Goal: Task Accomplishment & Management: Manage account settings

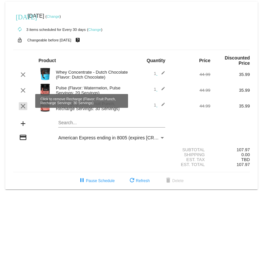
click at [22, 102] on mat-icon "clear" at bounding box center [23, 106] width 8 height 8
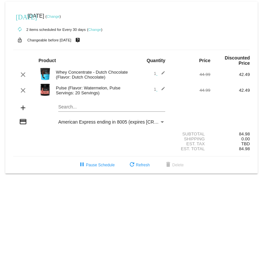
click at [22, 104] on mat-icon "add" at bounding box center [23, 108] width 8 height 8
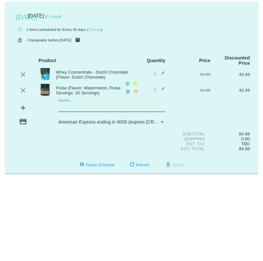
click at [65, 104] on mat-card "today Oct 2 2025 ( Change ) autorenew 2 items scheduled for Every 30 days ( Cha…" at bounding box center [131, 88] width 252 height 172
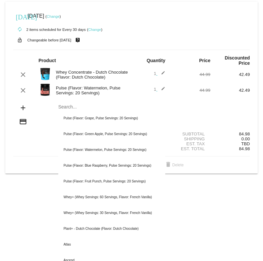
click at [64, 70] on div "Whey Concentrate - Dutch Chocolate (Flavor: Dutch Chocolate)" at bounding box center [92, 75] width 79 height 10
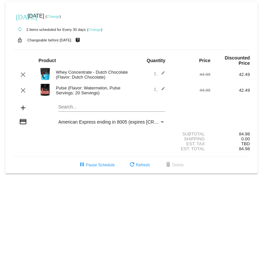
click at [81, 70] on div "Whey Concentrate - Dutch Chocolate (Flavor: Dutch Chocolate)" at bounding box center [92, 75] width 79 height 10
click at [92, 29] on link "Change" at bounding box center [94, 30] width 13 height 4
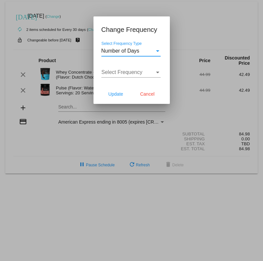
click at [63, 139] on div at bounding box center [131, 130] width 263 height 261
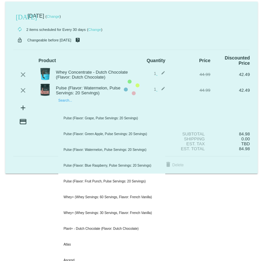
click at [66, 103] on mat-card "today Oct 2 2025 ( Change ) autorenew 2 items scheduled for Every 30 days ( Cha…" at bounding box center [131, 88] width 252 height 172
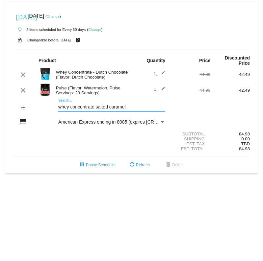
click at [95, 105] on input "whey concentrate salted caramel" at bounding box center [111, 107] width 107 height 5
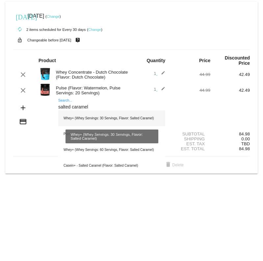
type input "salted caramel"
click at [93, 113] on div "Whey+ (Whey Servings: 30 Servings, Flavor: Salted Caramel)" at bounding box center [111, 119] width 107 height 16
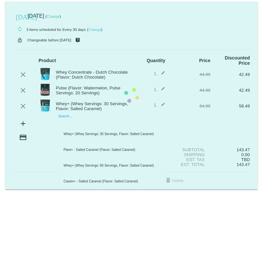
click at [60, 117] on mat-card "today Oct 2 2025 ( Change ) autorenew 3 items scheduled for Every 30 days ( Cha…" at bounding box center [131, 96] width 252 height 188
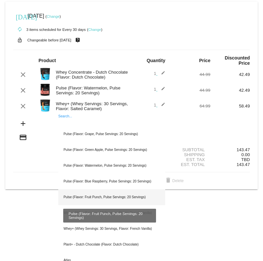
click at [82, 193] on div "Pulse (Flavor: Fruit Punch, Pulse Servings: 20 Servings)" at bounding box center [111, 197] width 107 height 16
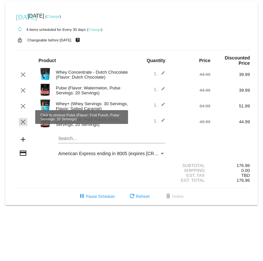
click at [21, 118] on mat-icon "clear" at bounding box center [23, 122] width 8 height 8
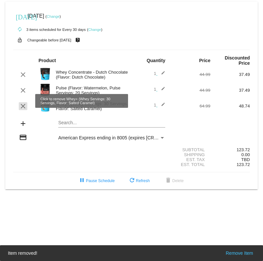
click at [23, 102] on mat-icon "clear" at bounding box center [23, 106] width 8 height 8
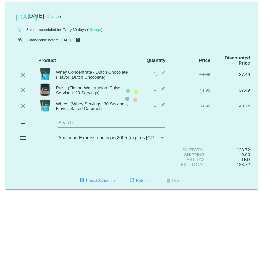
click at [26, 192] on body "today Oct 2 2025 ( Change ) autorenew 3 items scheduled for Every 30 days ( Cha…" at bounding box center [131, 130] width 263 height 261
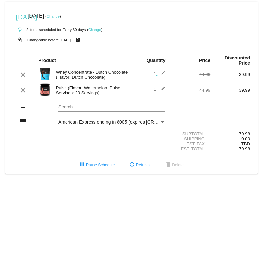
click at [60, 15] on link "Change" at bounding box center [53, 16] width 13 height 4
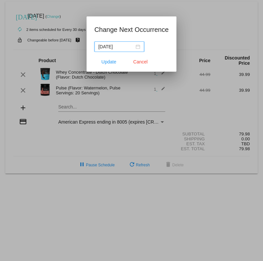
click at [138, 46] on div "2025-10-02" at bounding box center [119, 46] width 42 height 7
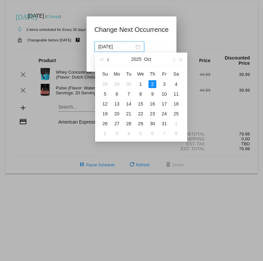
click at [107, 59] on button "button" at bounding box center [108, 59] width 7 height 13
click at [200, 24] on div at bounding box center [131, 130] width 263 height 261
